Goal: Task Accomplishment & Management: Manage account settings

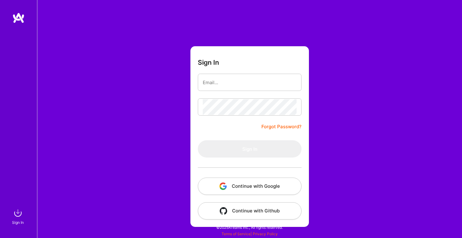
click at [240, 186] on button "Continue with Google" at bounding box center [250, 186] width 104 height 17
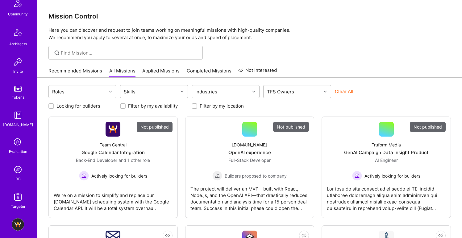
scroll to position [177, 0]
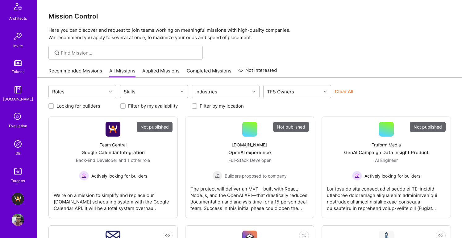
click at [14, 144] on img at bounding box center [18, 144] width 12 height 12
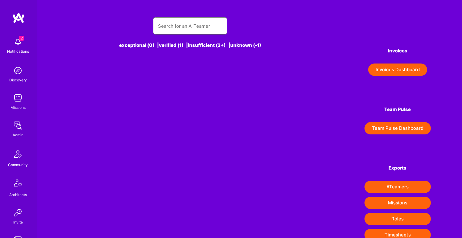
click at [181, 30] on input "text" at bounding box center [190, 26] width 64 height 16
paste input "[PERSON_NAME]"
type input "[PERSON_NAME]"
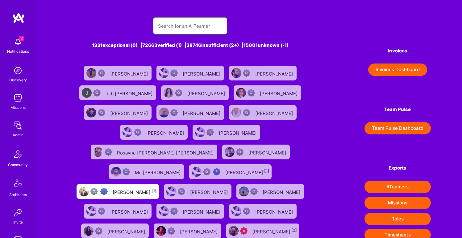
click at [181, 30] on input "text" at bounding box center [190, 26] width 64 height 16
paste input "[PERSON_NAME]"
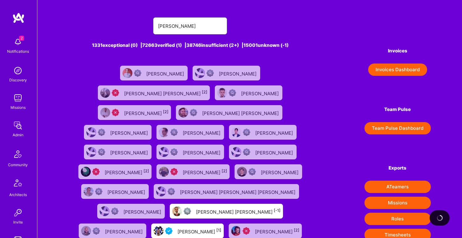
click at [159, 27] on input "[PERSON_NAME]" at bounding box center [190, 26] width 64 height 16
type input "[PERSON_NAME]"
click at [146, 73] on div "[PERSON_NAME]" at bounding box center [165, 73] width 39 height 8
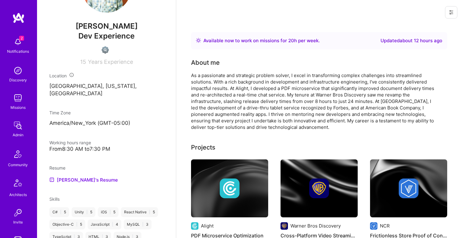
scroll to position [175, 0]
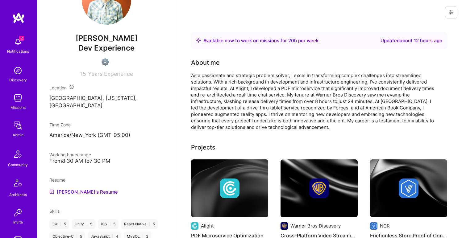
click at [90, 43] on span "[PERSON_NAME]" at bounding box center [106, 38] width 114 height 9
copy span "daniel"
click at [446, 13] on button at bounding box center [451, 12] width 12 height 12
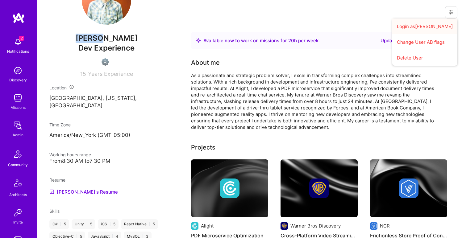
click at [434, 25] on button "Login as daniel" at bounding box center [424, 27] width 65 height 16
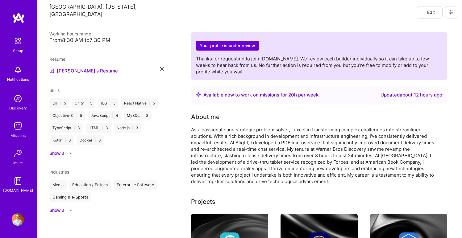
scroll to position [31, 0]
